Goal: Task Accomplishment & Management: Manage account settings

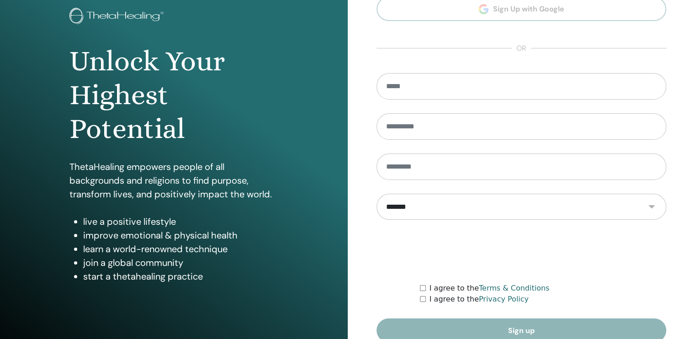
scroll to position [99, 0]
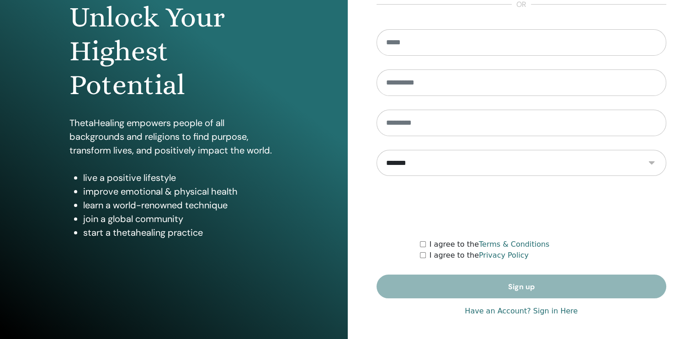
type input "**********"
click at [509, 308] on link "Have an Account? Sign in Here" at bounding box center [521, 311] width 113 height 11
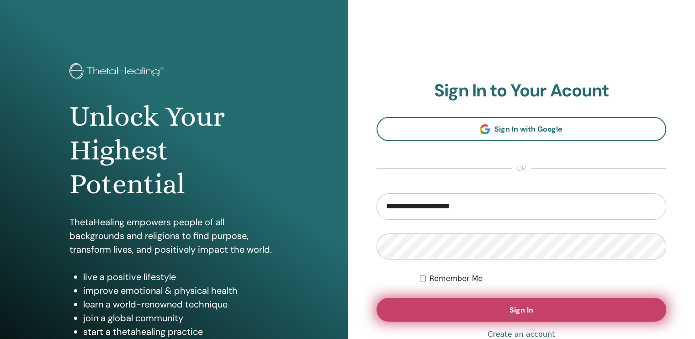
click at [486, 299] on button "Sign In" at bounding box center [521, 310] width 290 height 24
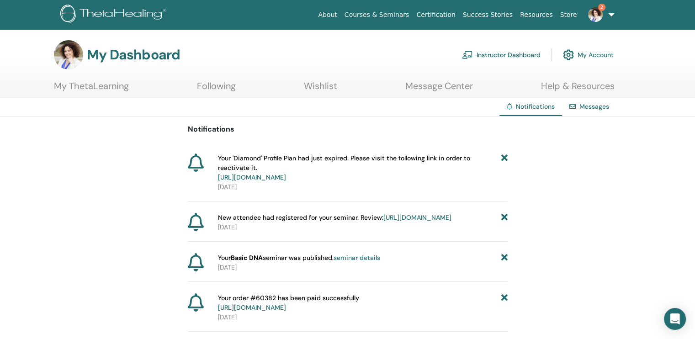
click at [383, 222] on link "https://member.thetahealing.com/instructor/seminar/370852/attendees" at bounding box center [417, 217] width 68 height 8
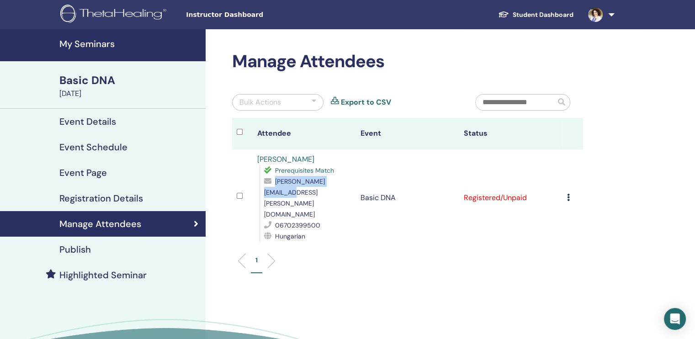
drag, startPoint x: 349, startPoint y: 182, endPoint x: 272, endPoint y: 183, distance: 77.2
click at [272, 183] on div "gubala.flora@gmail.com" at bounding box center [307, 198] width 87 height 44
copy div "gubala.flora@gmail.com"
click at [102, 121] on h4 "Event Details" at bounding box center [87, 121] width 57 height 11
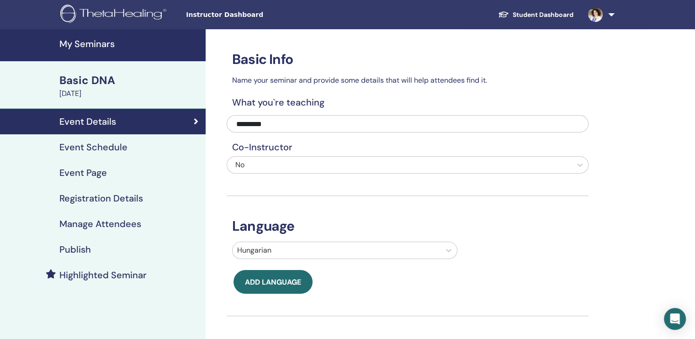
click at [98, 228] on h4 "Manage Attendees" at bounding box center [100, 223] width 82 height 11
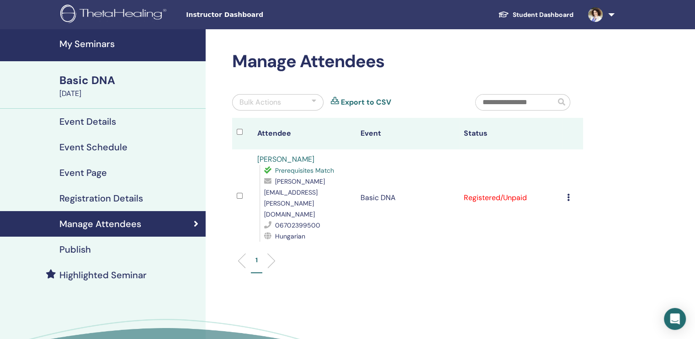
click at [94, 253] on div "Publish" at bounding box center [102, 249] width 191 height 11
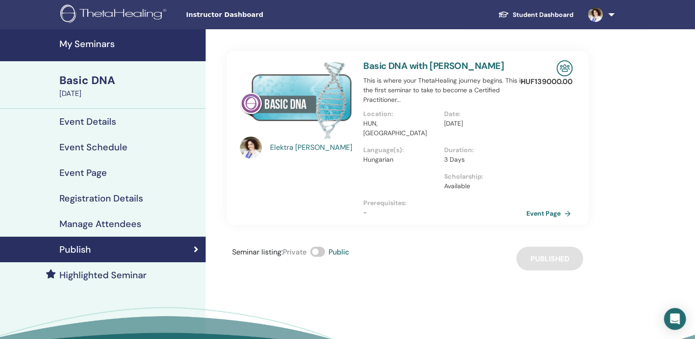
click at [557, 206] on link "Event Page" at bounding box center [550, 213] width 48 height 14
